Goal: Task Accomplishment & Management: Complete application form

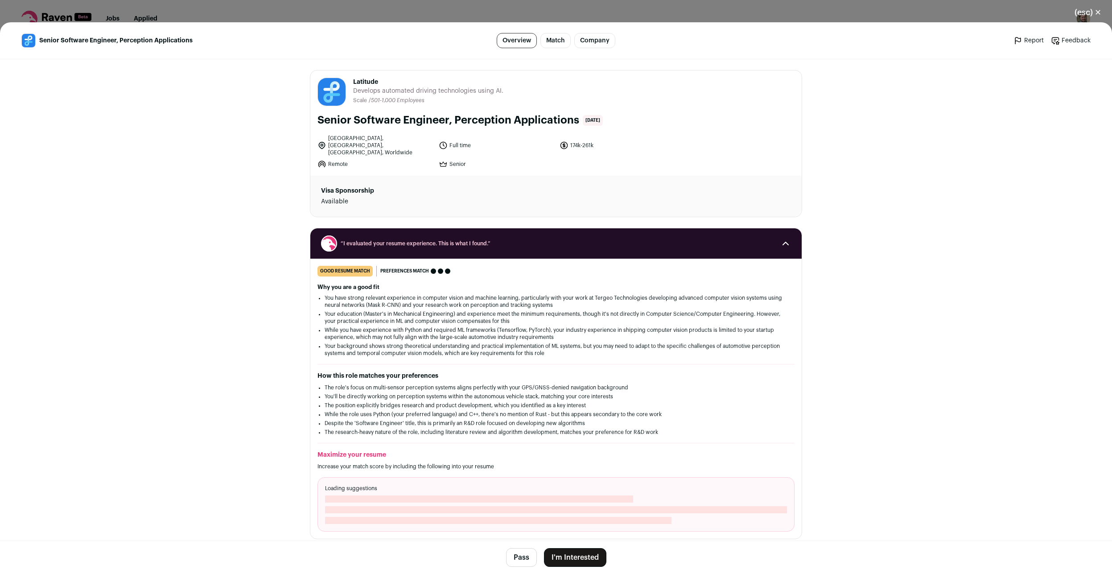
click at [554, 45] on link "Match" at bounding box center [556, 40] width 30 height 15
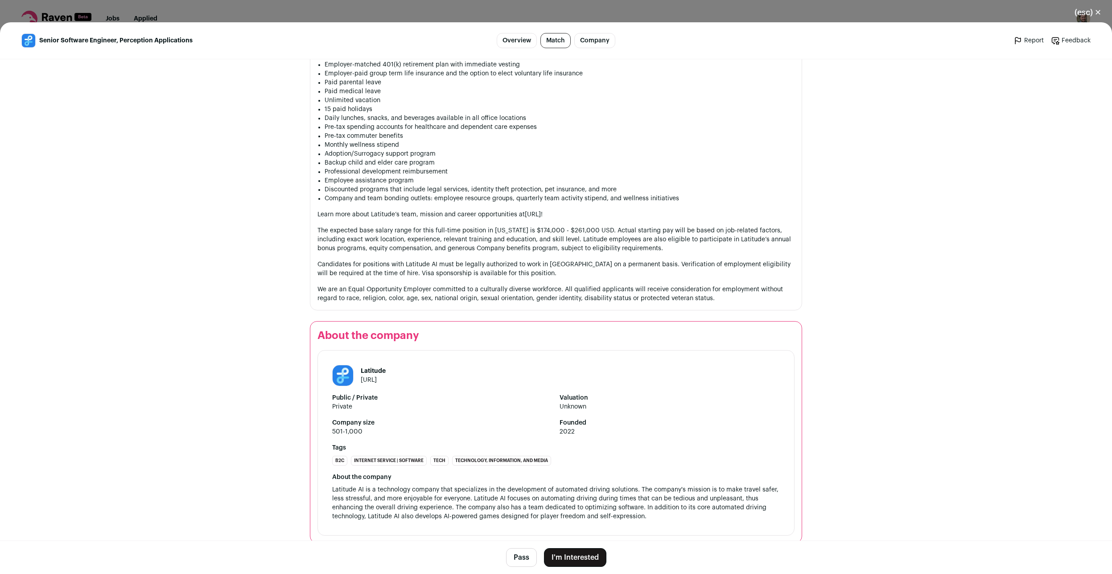
scroll to position [972, 0]
click at [570, 562] on button "I'm Interested" at bounding box center [575, 557] width 62 height 19
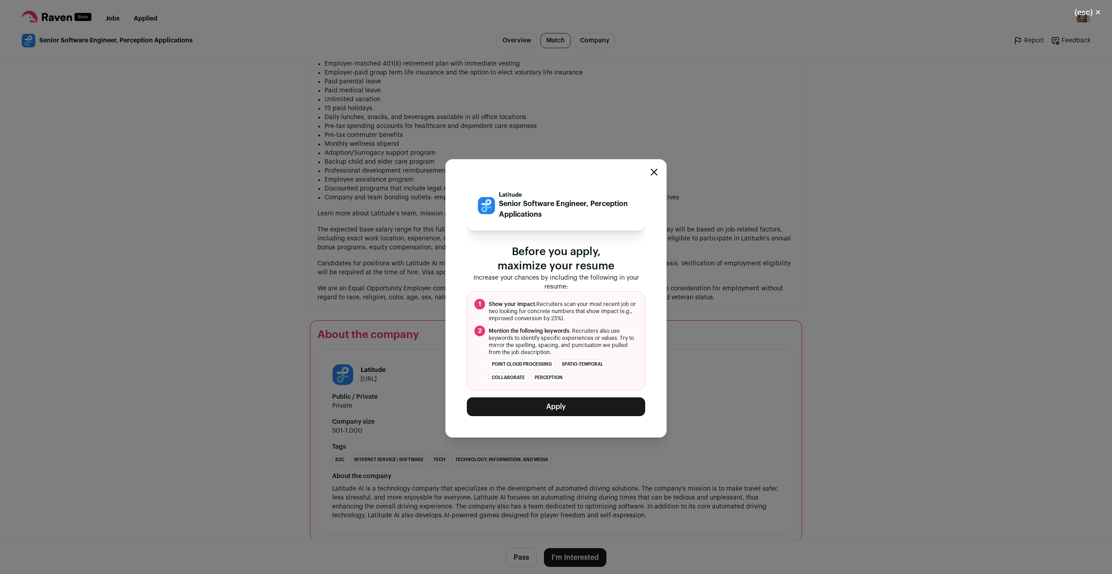
click at [570, 409] on button "Apply" at bounding box center [556, 406] width 178 height 19
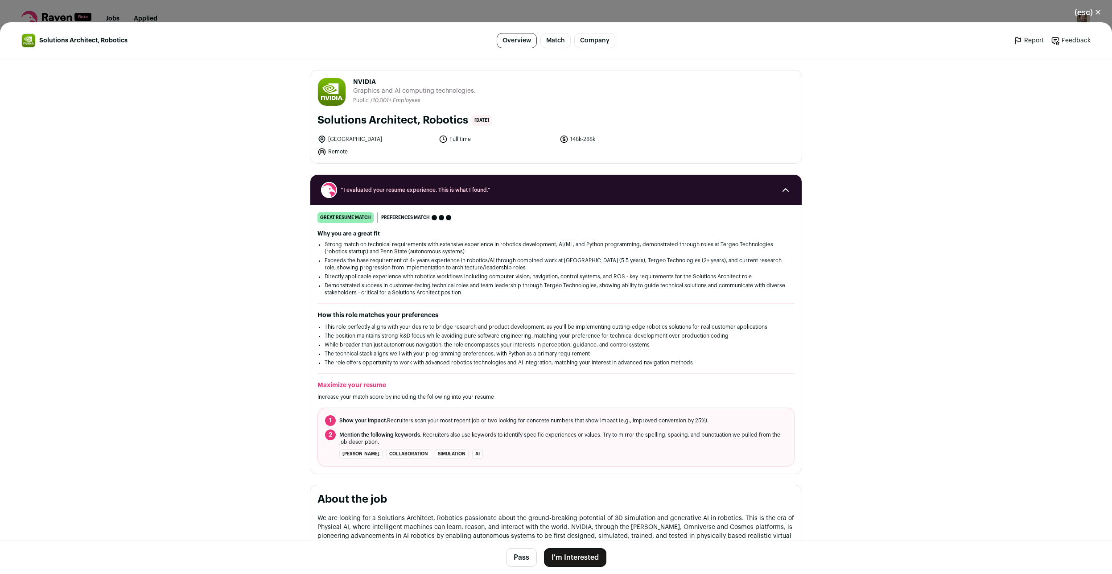
click at [565, 557] on button "I'm Interested" at bounding box center [575, 557] width 62 height 19
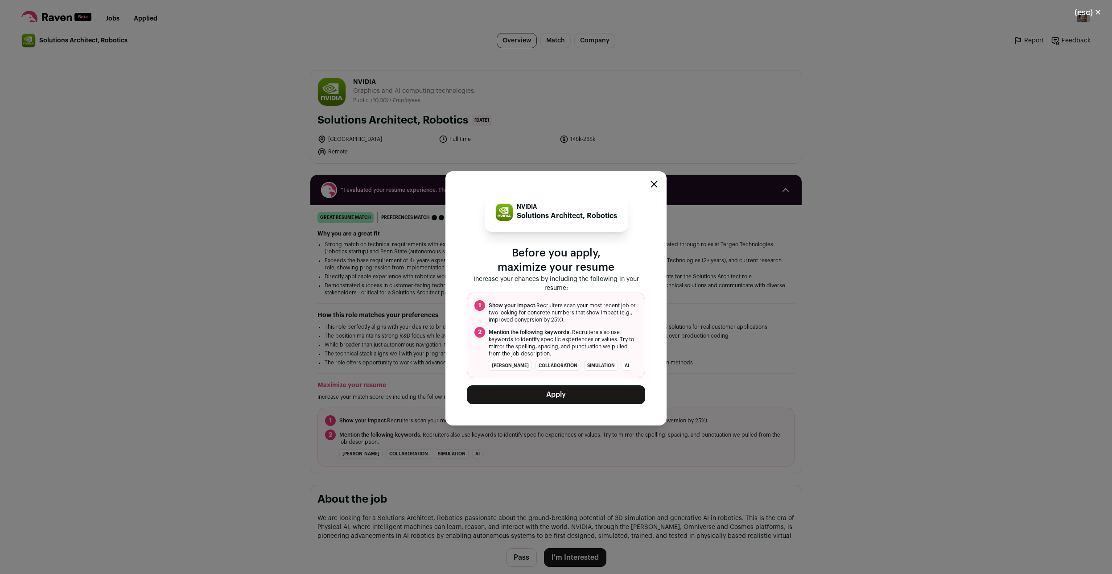
click at [538, 393] on button "Apply" at bounding box center [556, 394] width 178 height 19
